Goal: Check status: Check status

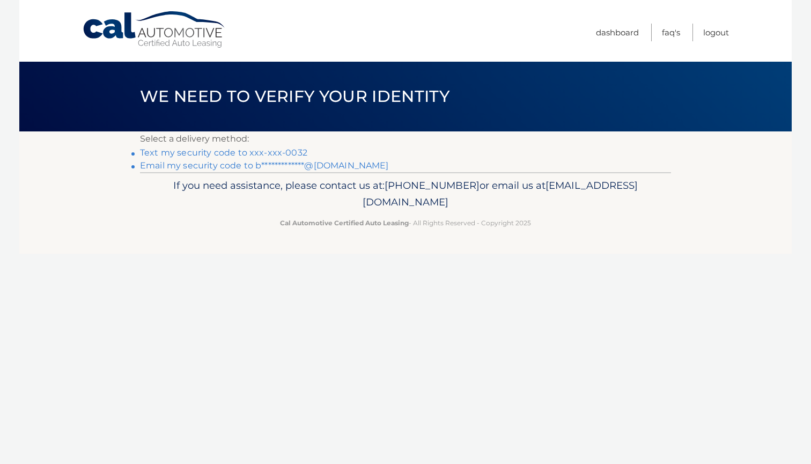
click at [255, 154] on link "Text my security code to xxx-xxx-0032" at bounding box center [223, 153] width 167 height 10
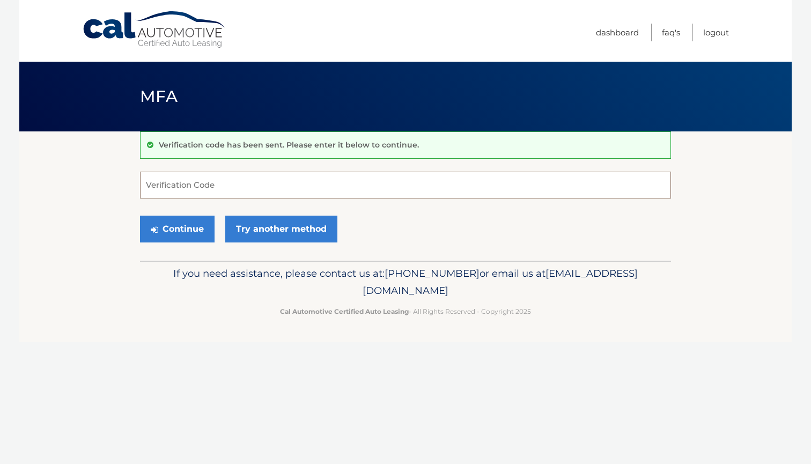
click at [236, 188] on input "Verification Code" at bounding box center [405, 185] width 531 height 27
click at [246, 184] on input "Verification Code" at bounding box center [405, 185] width 531 height 27
click at [258, 221] on link "Try another method" at bounding box center [281, 229] width 112 height 27
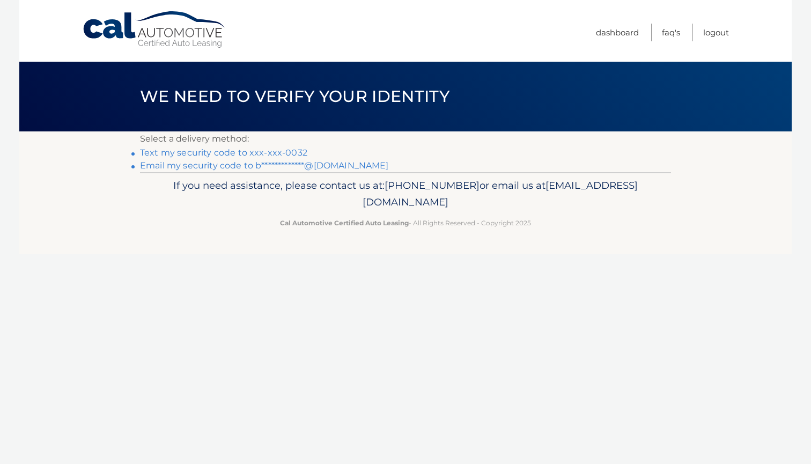
click at [228, 151] on link "Text my security code to xxx-xxx-0032" at bounding box center [223, 153] width 167 height 10
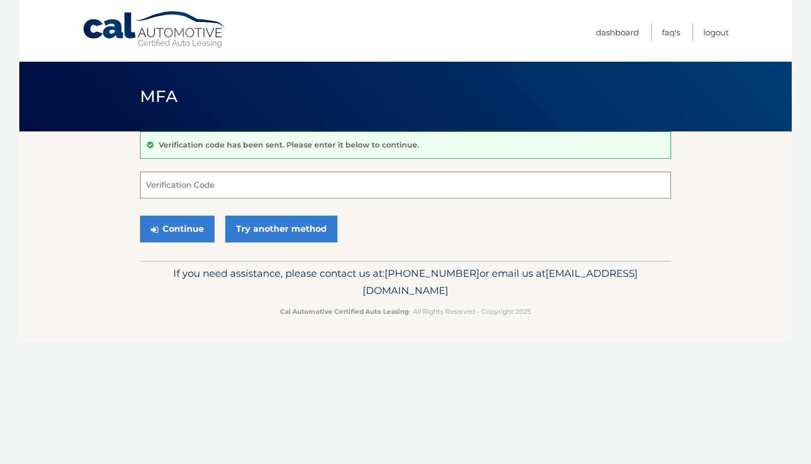
click at [214, 188] on input "Verification Code" at bounding box center [405, 185] width 531 height 27
click at [256, 228] on link "Try another method" at bounding box center [281, 229] width 112 height 27
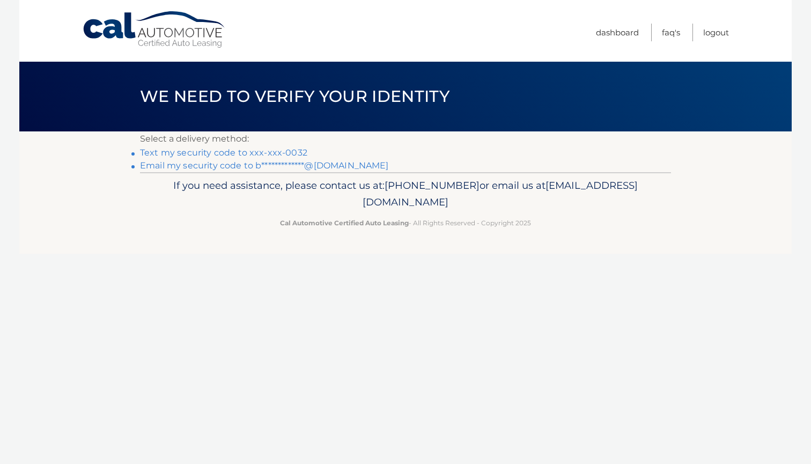
click at [243, 165] on link "**********" at bounding box center [264, 165] width 249 height 10
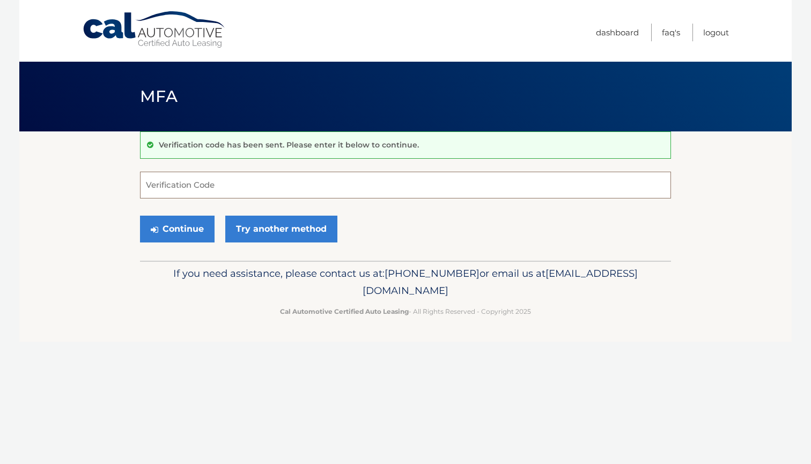
click at [233, 179] on input "Verification Code" at bounding box center [405, 185] width 531 height 27
type input "880677"
click at [200, 229] on button "Continue" at bounding box center [177, 229] width 75 height 27
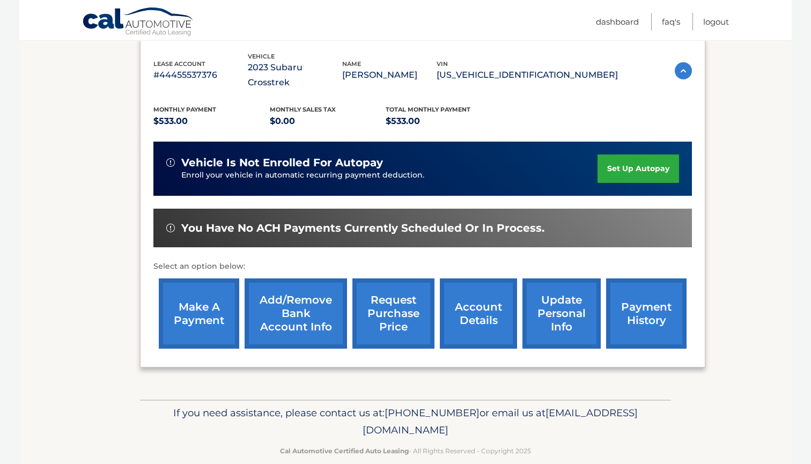
scroll to position [183, 0]
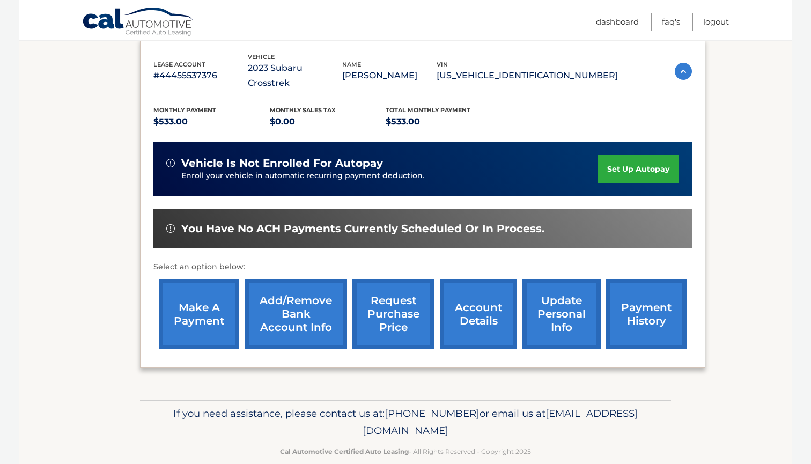
click at [469, 293] on link "account details" at bounding box center [478, 314] width 77 height 70
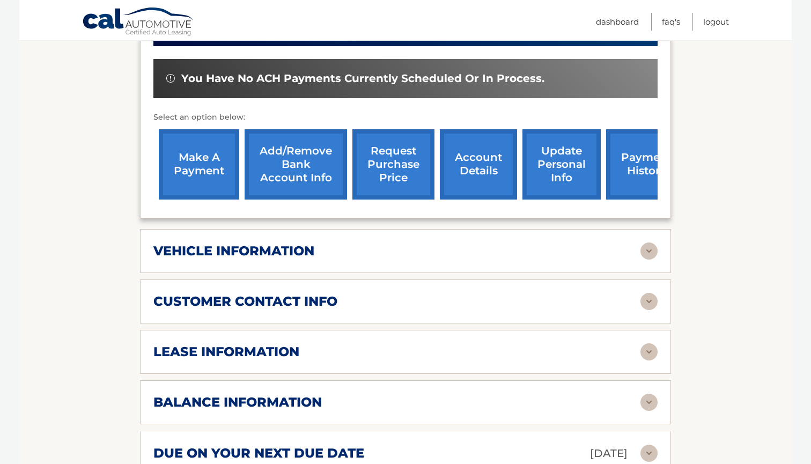
scroll to position [357, 0]
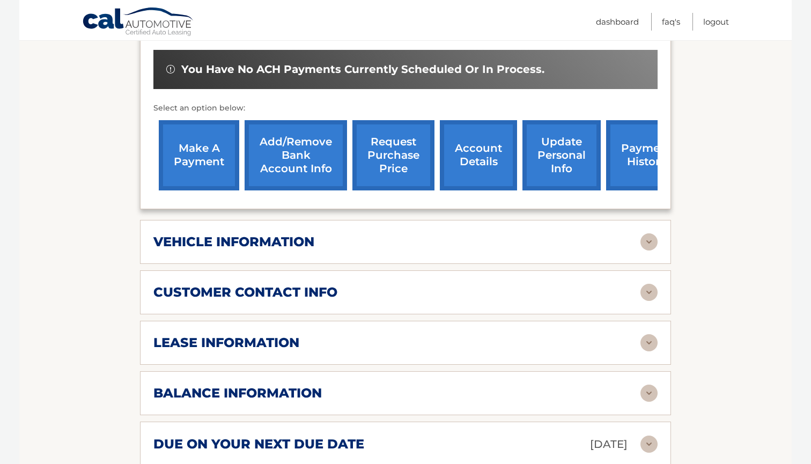
click at [436, 245] on div "vehicle information" at bounding box center [396, 242] width 487 height 16
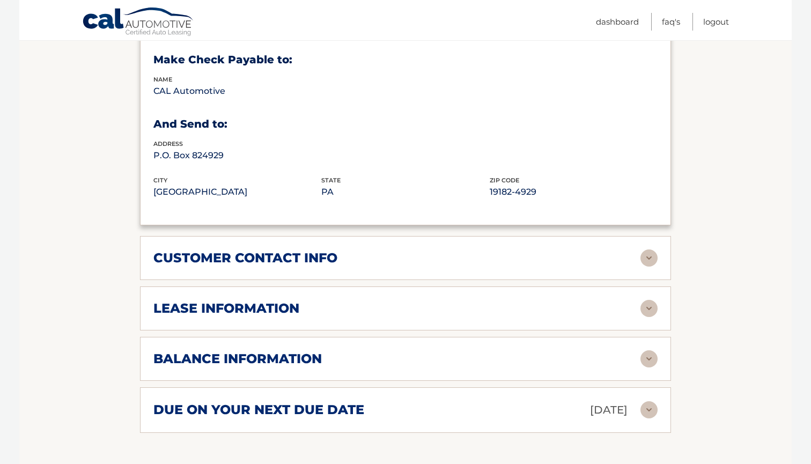
scroll to position [674, 0]
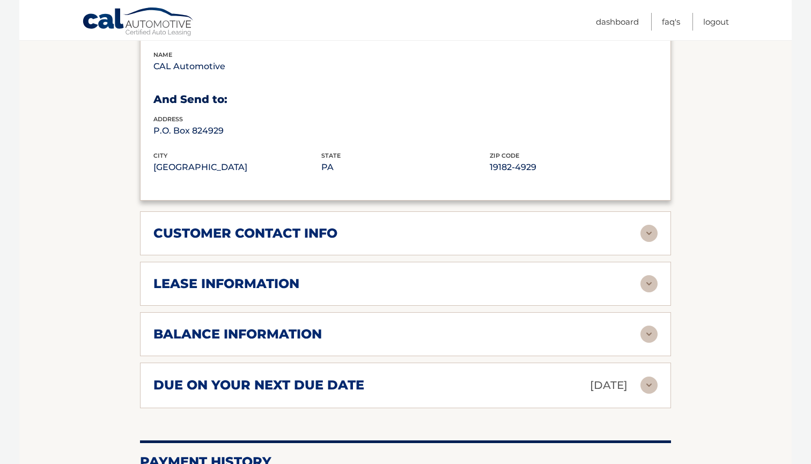
click at [441, 232] on div "customer contact info" at bounding box center [396, 233] width 487 height 16
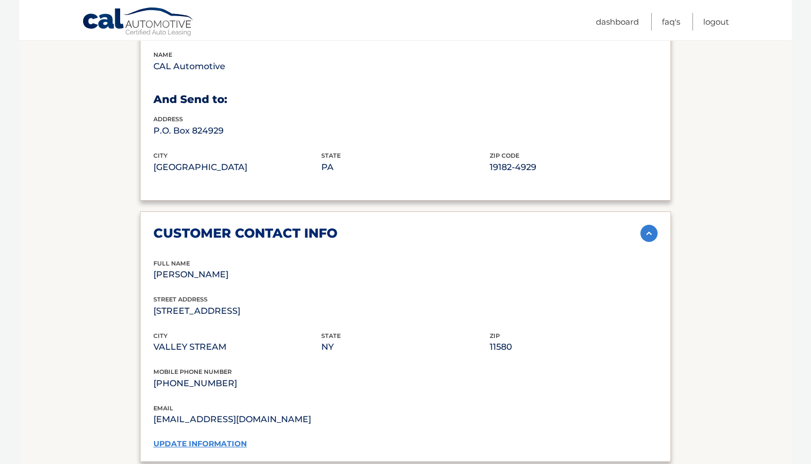
click at [441, 232] on div "customer contact info" at bounding box center [396, 233] width 487 height 16
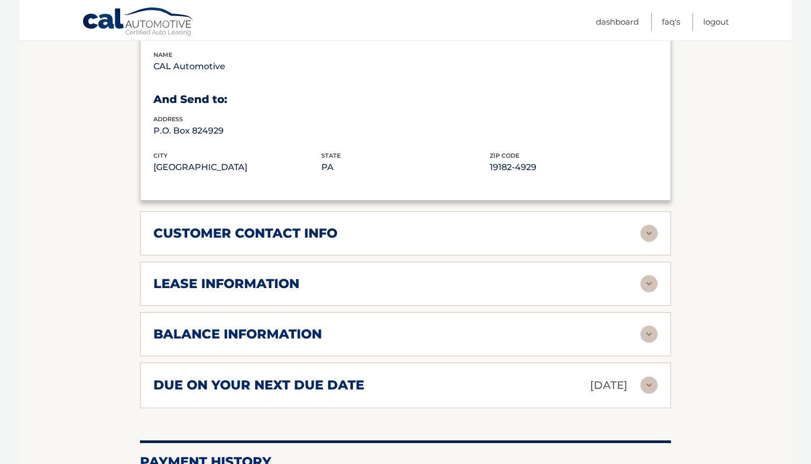
click at [428, 290] on div "lease information Contract Start Date [DATE] Term 39 Maturity Date [DATE] Start…" at bounding box center [405, 284] width 531 height 44
click at [428, 289] on div "lease information Contract Start Date [DATE] Term 39 Maturity Date [DATE] Start…" at bounding box center [405, 284] width 531 height 44
click at [652, 283] on img at bounding box center [649, 283] width 17 height 17
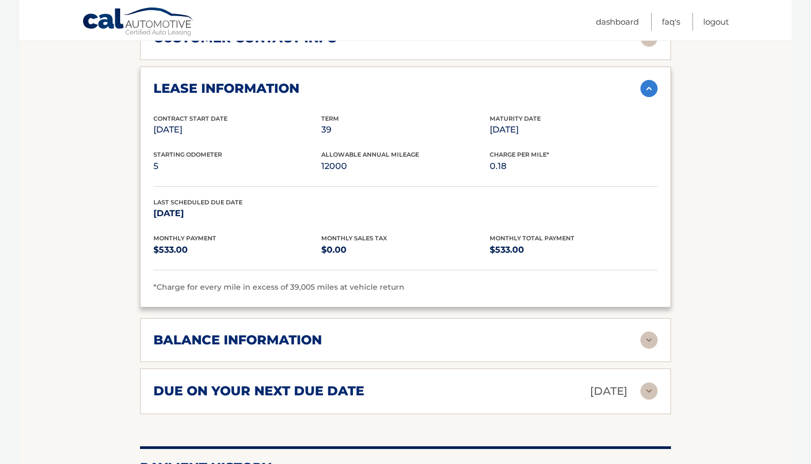
scroll to position [892, 0]
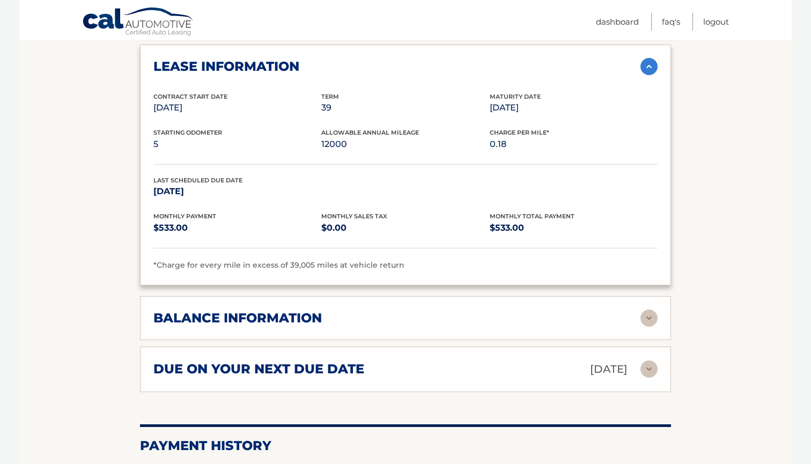
click at [528, 360] on div "due on your next due date [DATE]" at bounding box center [396, 369] width 487 height 19
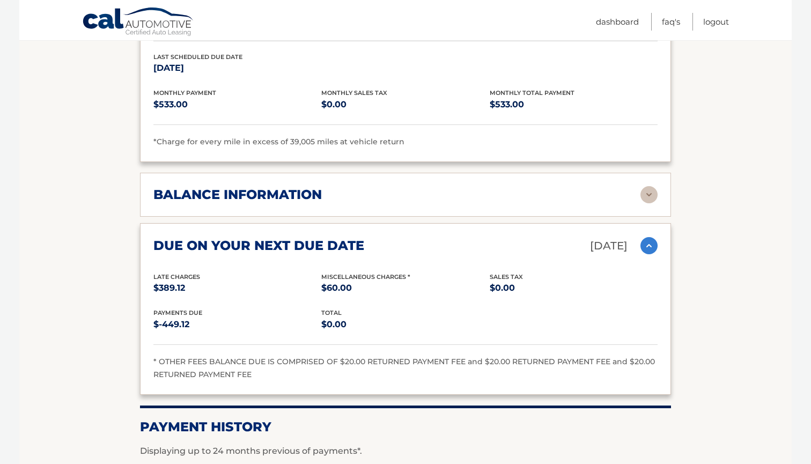
scroll to position [1033, 0]
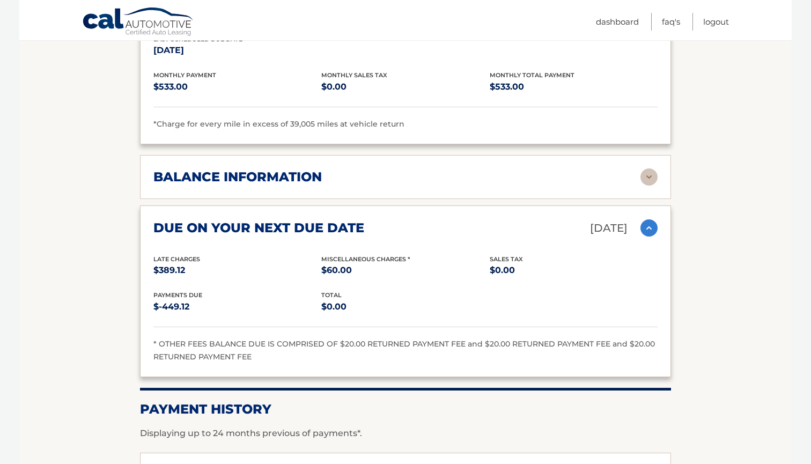
click at [641, 175] on img at bounding box center [649, 176] width 17 height 17
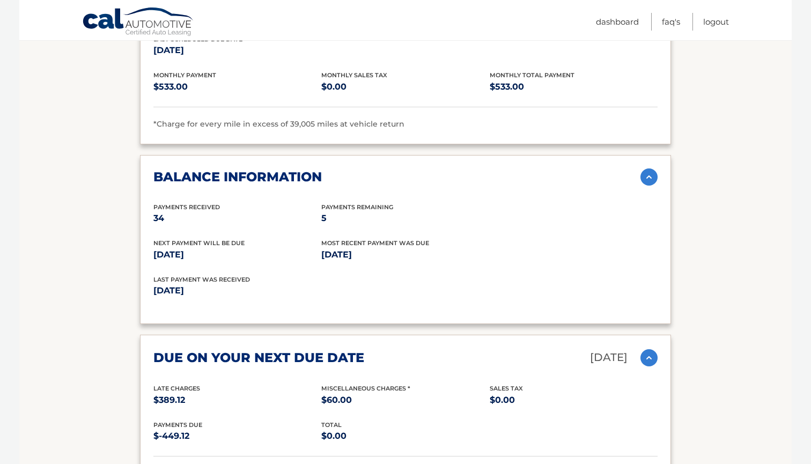
click at [651, 394] on p "$0.00" at bounding box center [574, 400] width 168 height 15
click at [652, 349] on img at bounding box center [649, 357] width 17 height 17
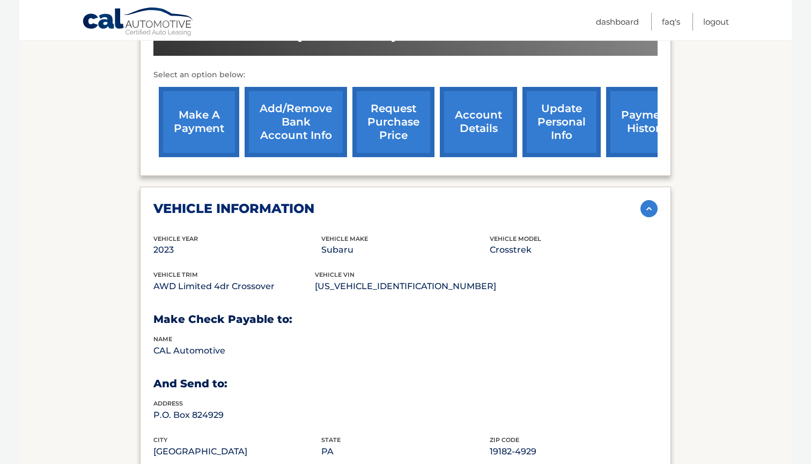
scroll to position [390, 0]
click at [392, 129] on link "request purchase price" at bounding box center [394, 122] width 82 height 70
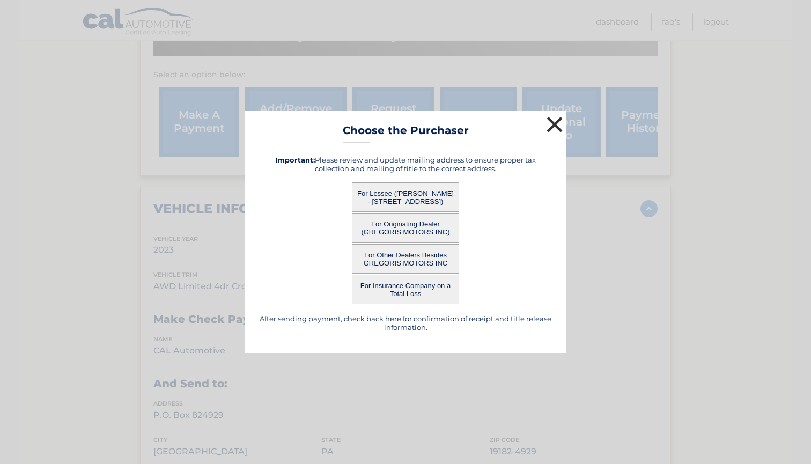
click at [548, 128] on button "×" at bounding box center [554, 124] width 21 height 21
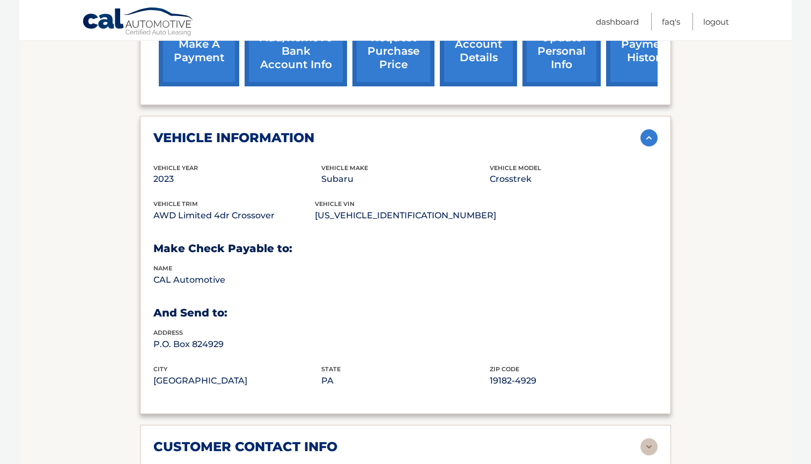
scroll to position [519, 0]
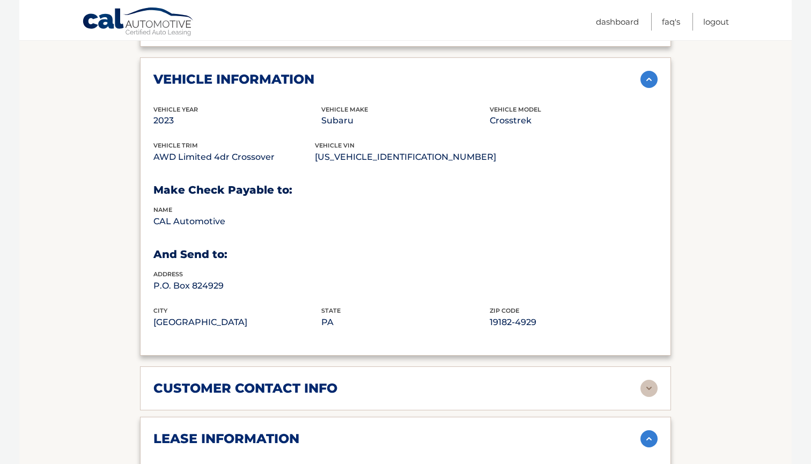
click at [404, 154] on p "[US_VEHICLE_IDENTIFICATION_NUMBER]" at bounding box center [405, 157] width 181 height 15
copy p "[US_VEHICLE_IDENTIFICATION_NUMBER]"
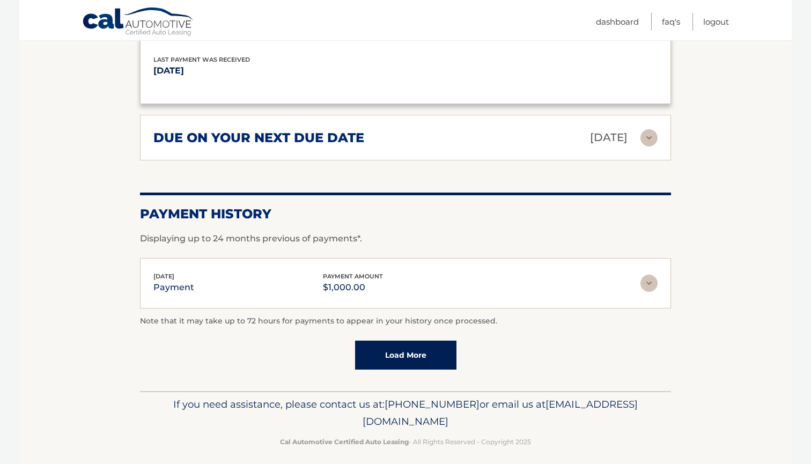
click at [393, 352] on link "Load More" at bounding box center [405, 355] width 101 height 29
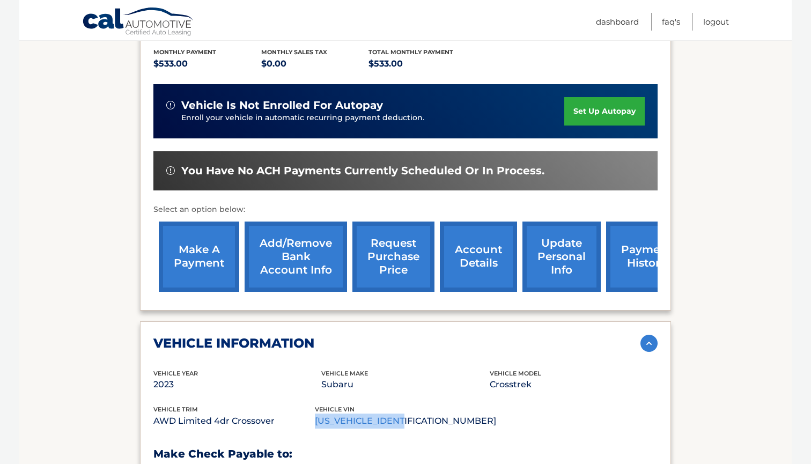
scroll to position [245, 0]
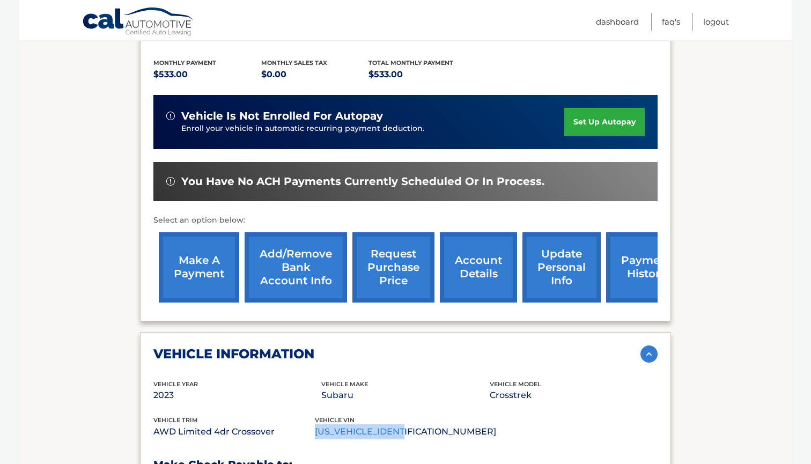
click at [393, 283] on link "request purchase price" at bounding box center [394, 267] width 82 height 70
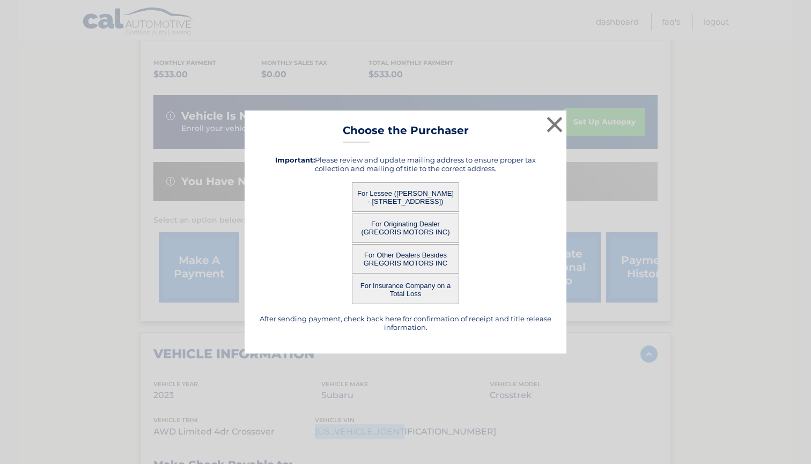
click at [412, 260] on button "For Other Dealers Besides GREGORIS MOTORS INC" at bounding box center [405, 259] width 107 height 30
click at [429, 254] on button "For Other Dealers Besides GREGORIS MOTORS INC" at bounding box center [405, 259] width 107 height 30
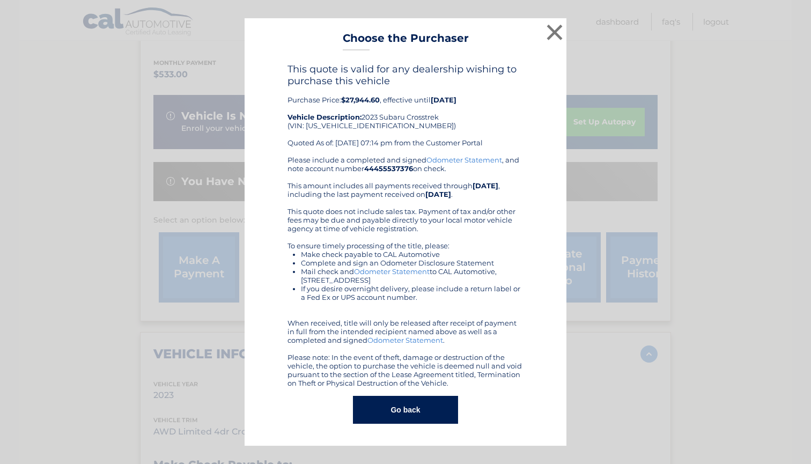
click at [393, 400] on button "Go back" at bounding box center [405, 410] width 105 height 28
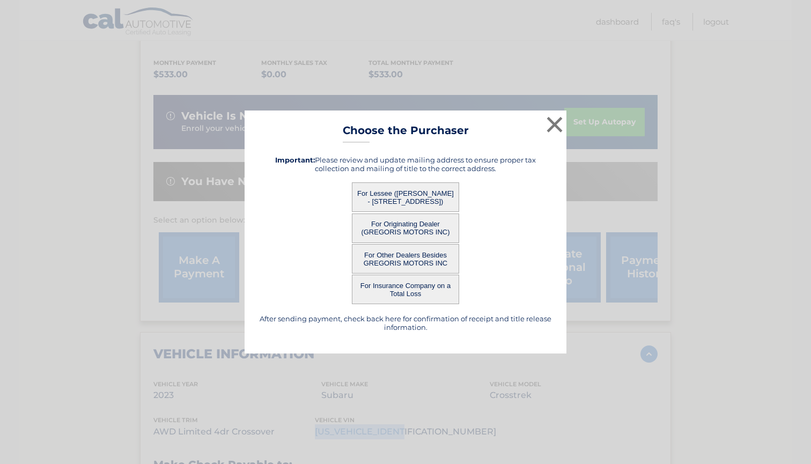
click at [395, 194] on button "For Lessee ([PERSON_NAME] - [STREET_ADDRESS])" at bounding box center [405, 197] width 107 height 30
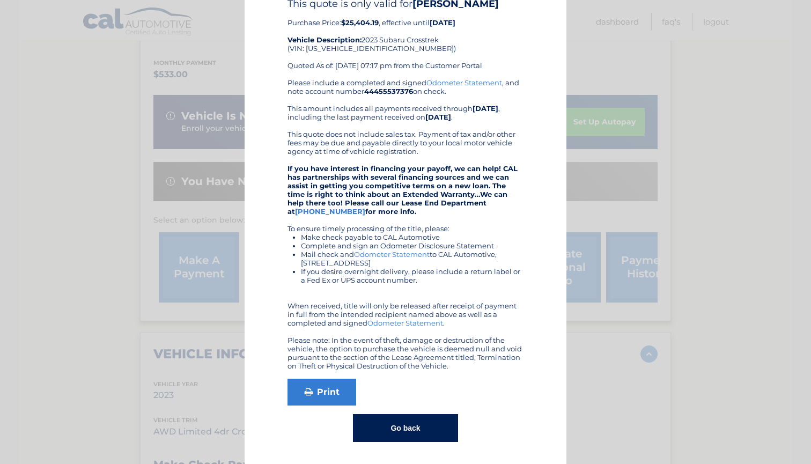
scroll to position [58, 0]
click at [408, 422] on button "Go back" at bounding box center [405, 428] width 105 height 28
